Goal: Navigation & Orientation: Find specific page/section

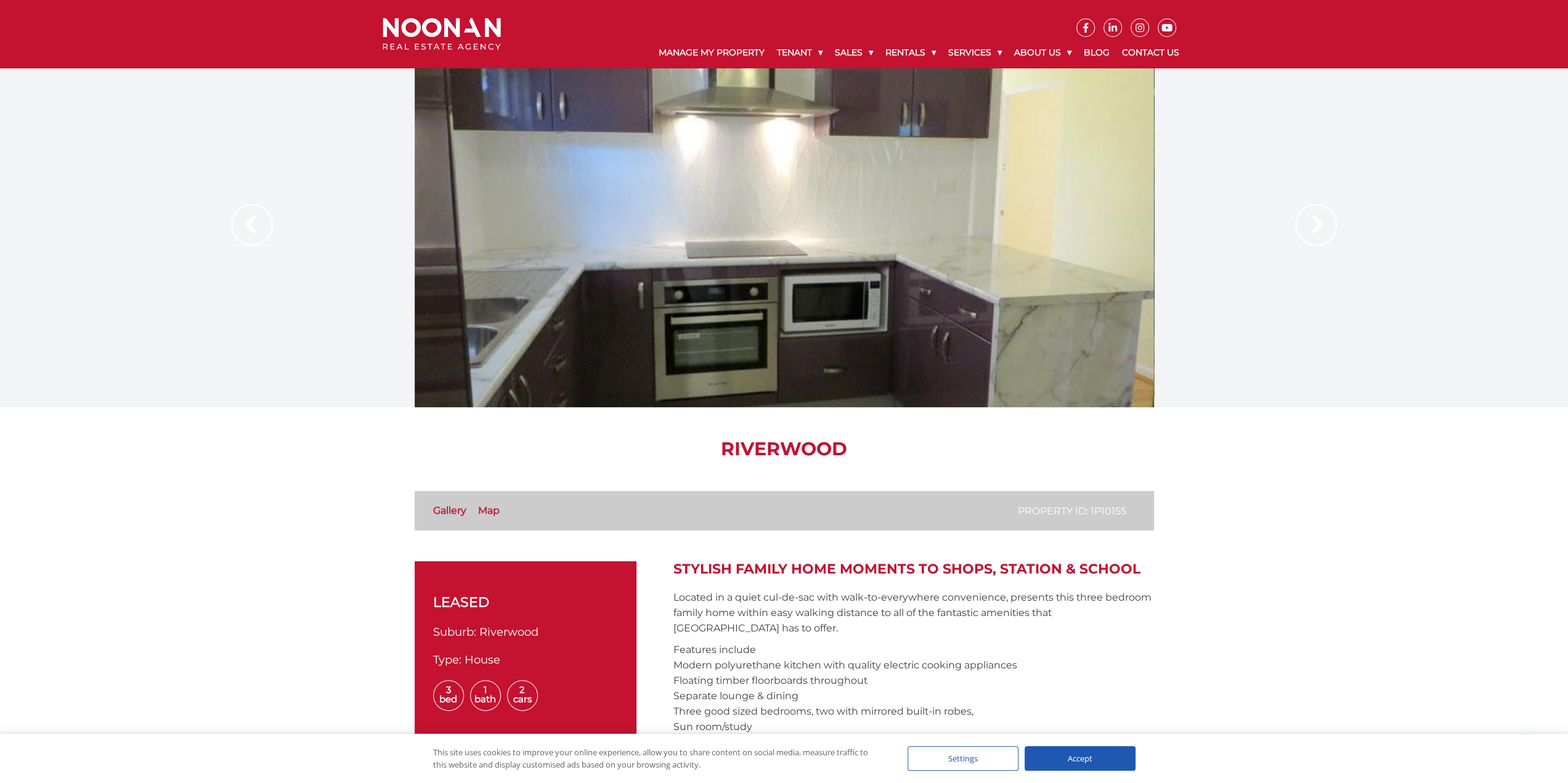
click at [768, 263] on div at bounding box center [784, 237] width 739 height 339
drag, startPoint x: 781, startPoint y: 276, endPoint x: 822, endPoint y: 534, distance: 261.2
click at [1313, 226] on img at bounding box center [1316, 225] width 42 height 42
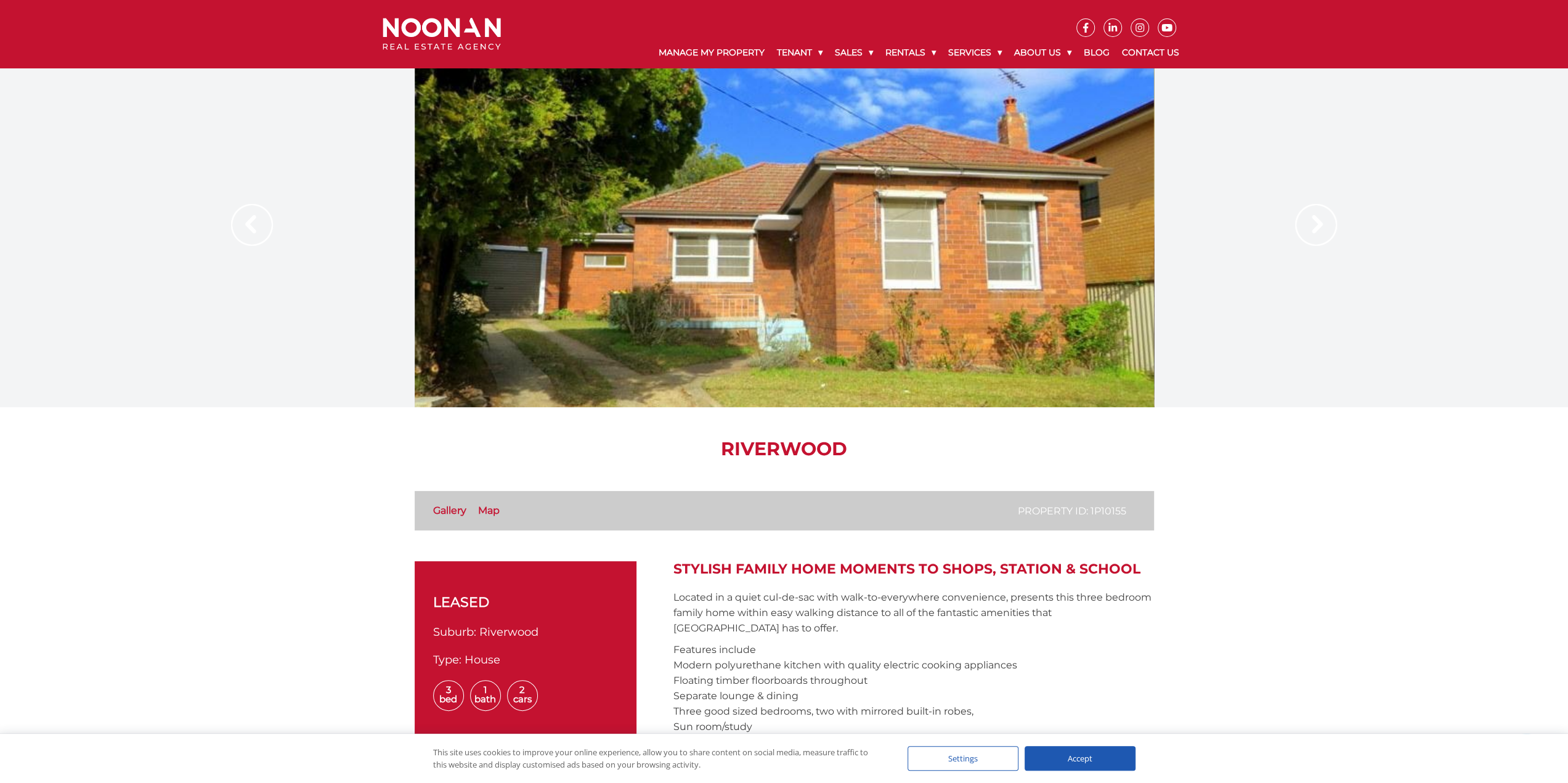
click at [1313, 226] on img at bounding box center [1316, 225] width 42 height 42
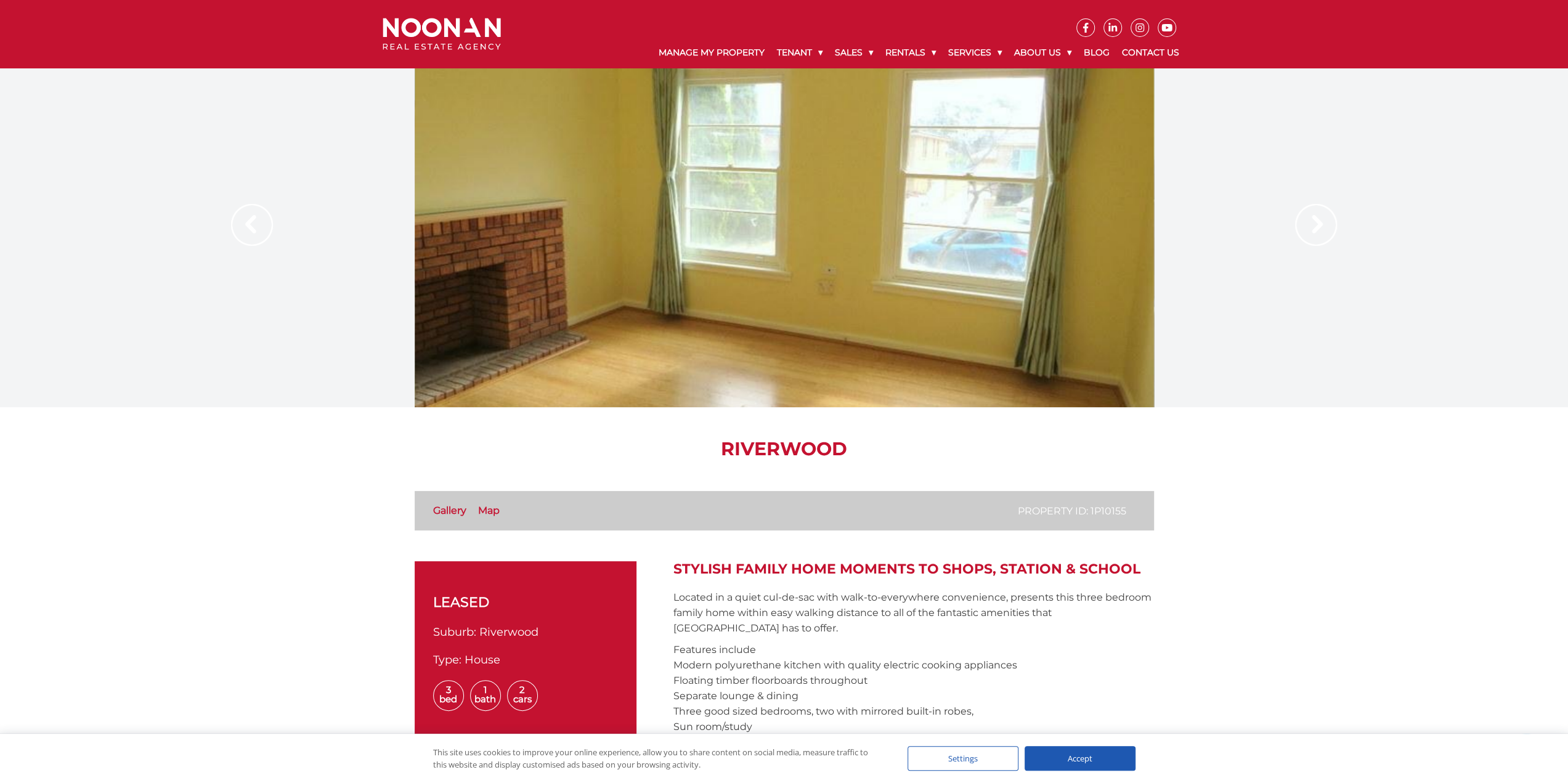
click at [1313, 226] on img at bounding box center [1316, 225] width 42 height 42
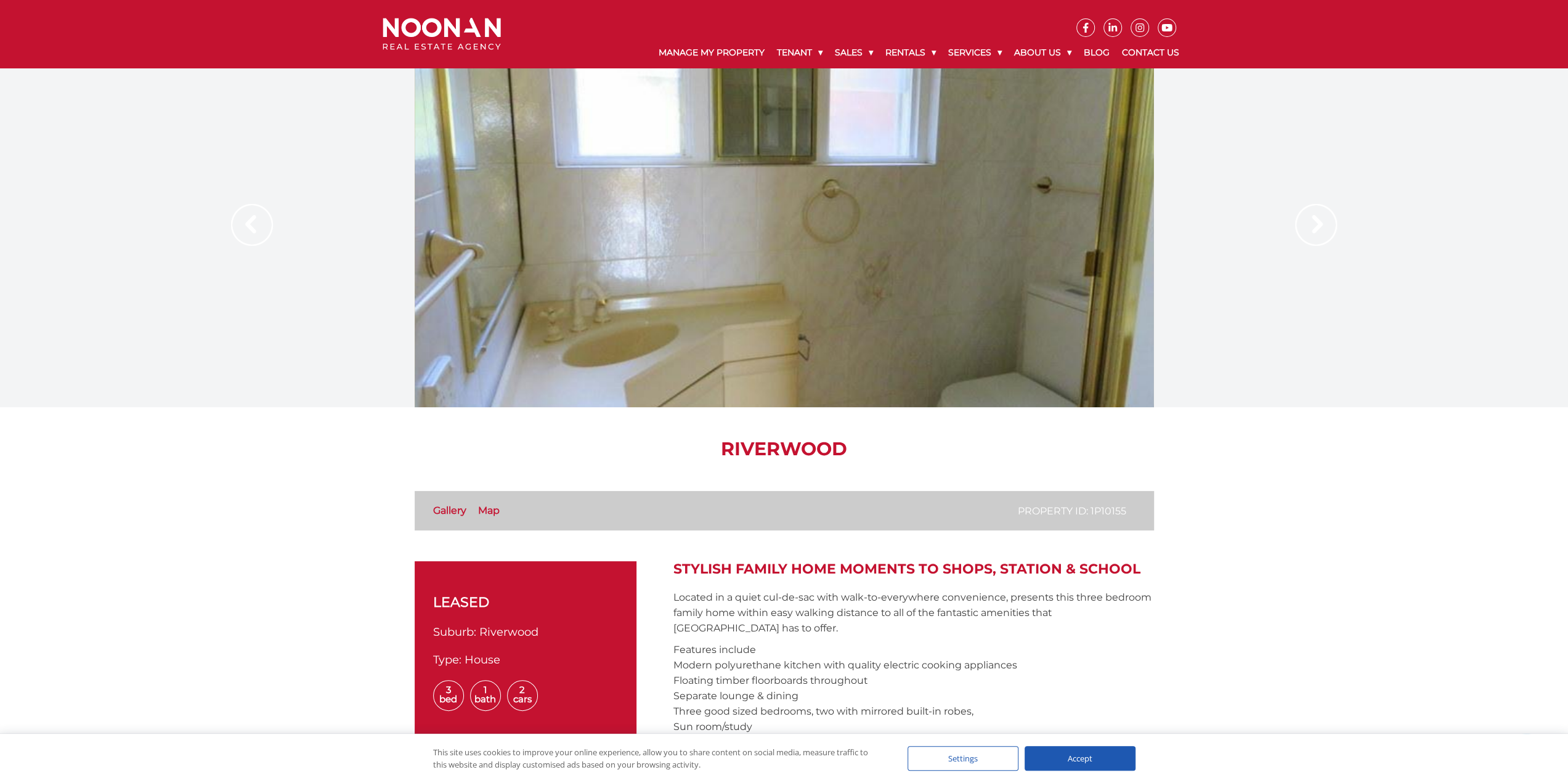
click at [1313, 226] on img at bounding box center [1316, 225] width 42 height 42
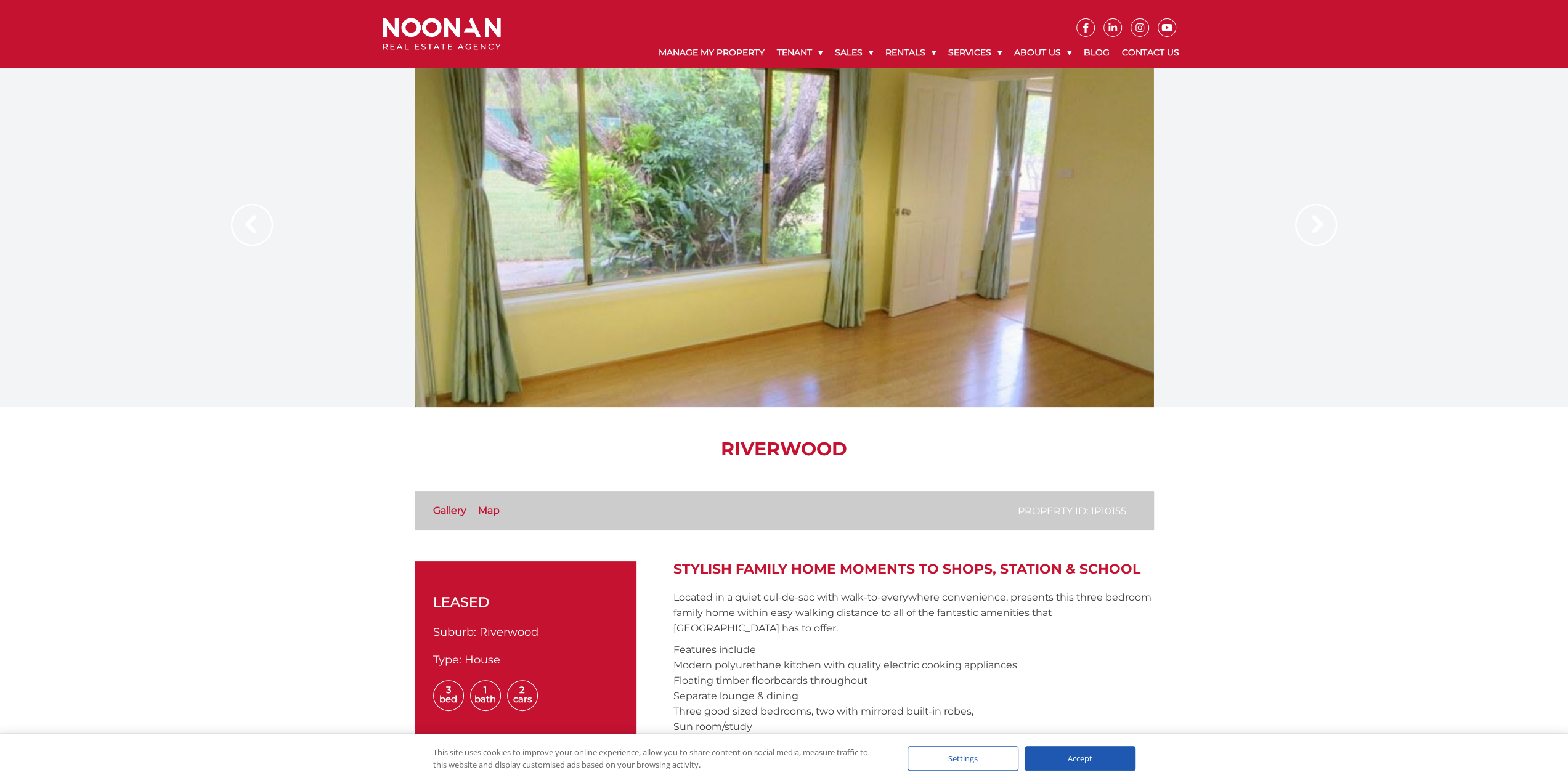
click at [1313, 226] on img at bounding box center [1316, 225] width 42 height 42
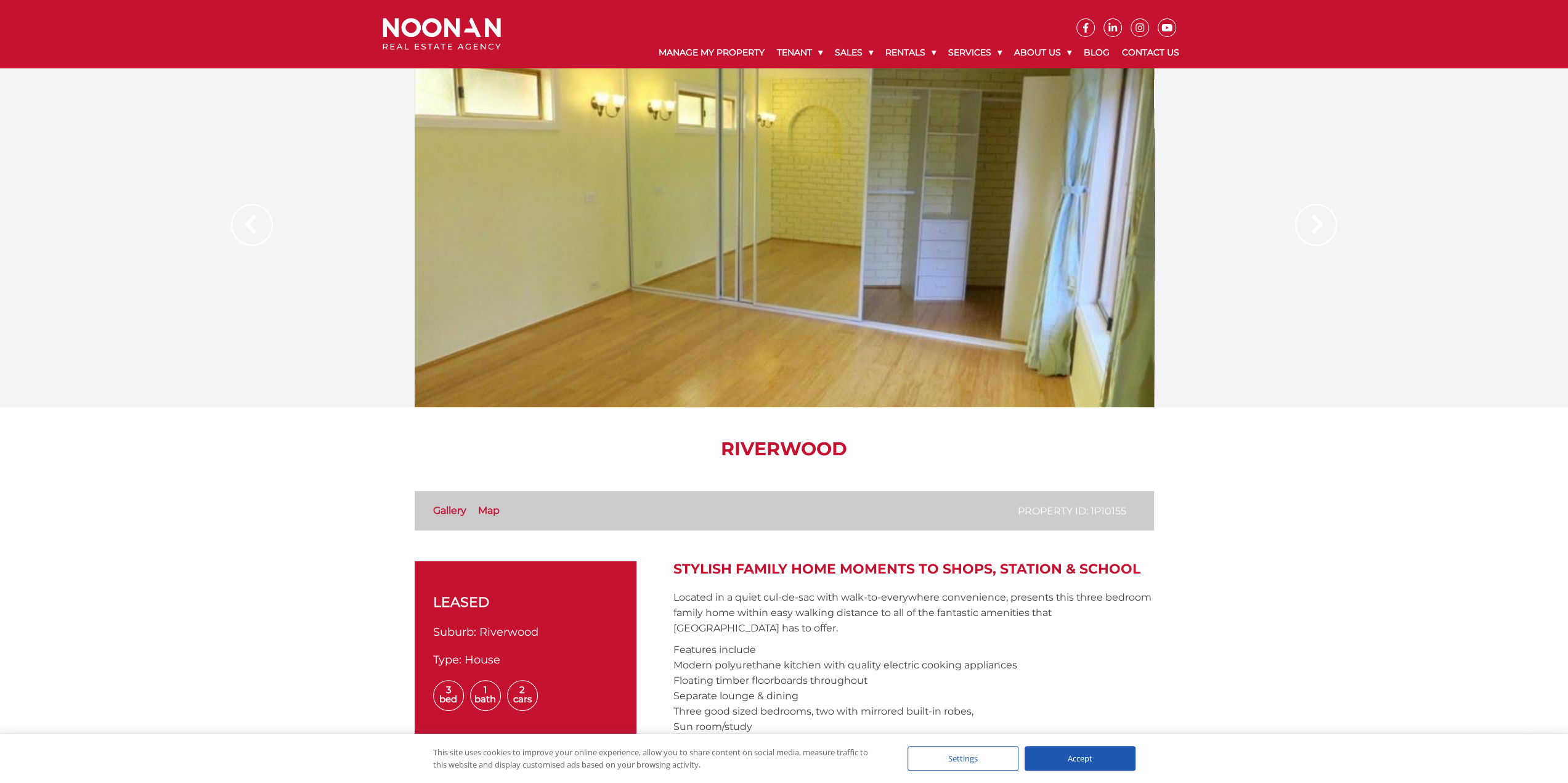
click at [1313, 226] on img at bounding box center [1316, 225] width 42 height 42
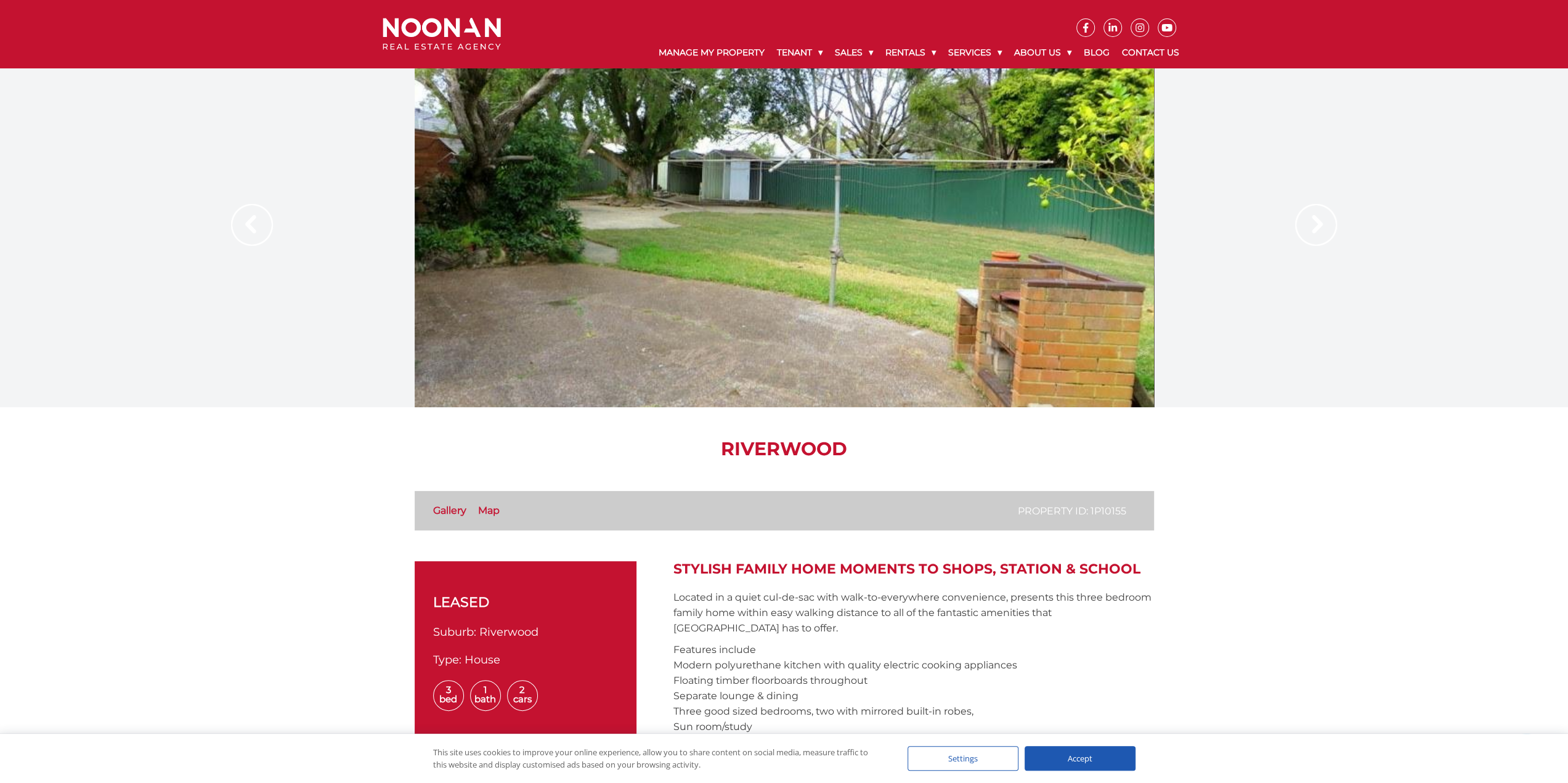
click at [1313, 226] on img at bounding box center [1316, 225] width 42 height 42
